Goal: Check status: Check status

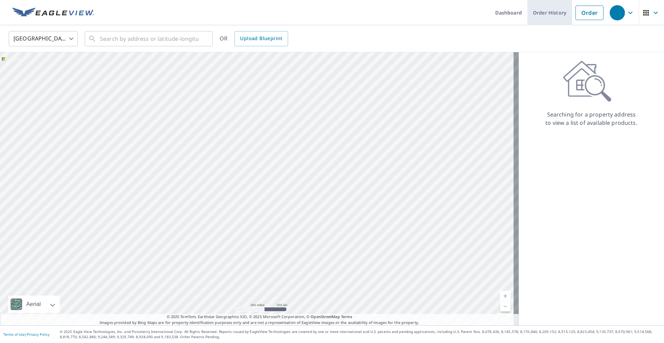
click at [548, 15] on link "Order History" at bounding box center [549, 12] width 45 height 25
